Goal: Find specific page/section: Find specific page/section

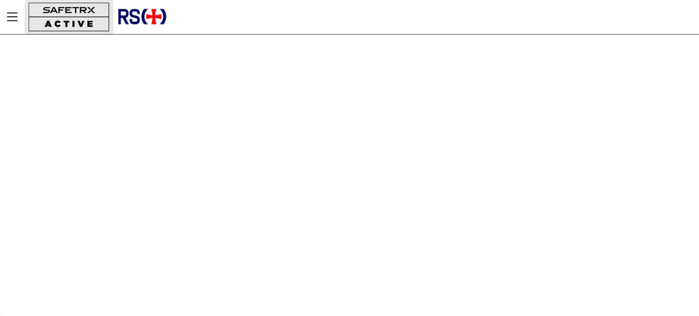
click at [51, 19] on button "button" at bounding box center [69, 17] width 89 height 34
